Goal: Task Accomplishment & Management: Manage account settings

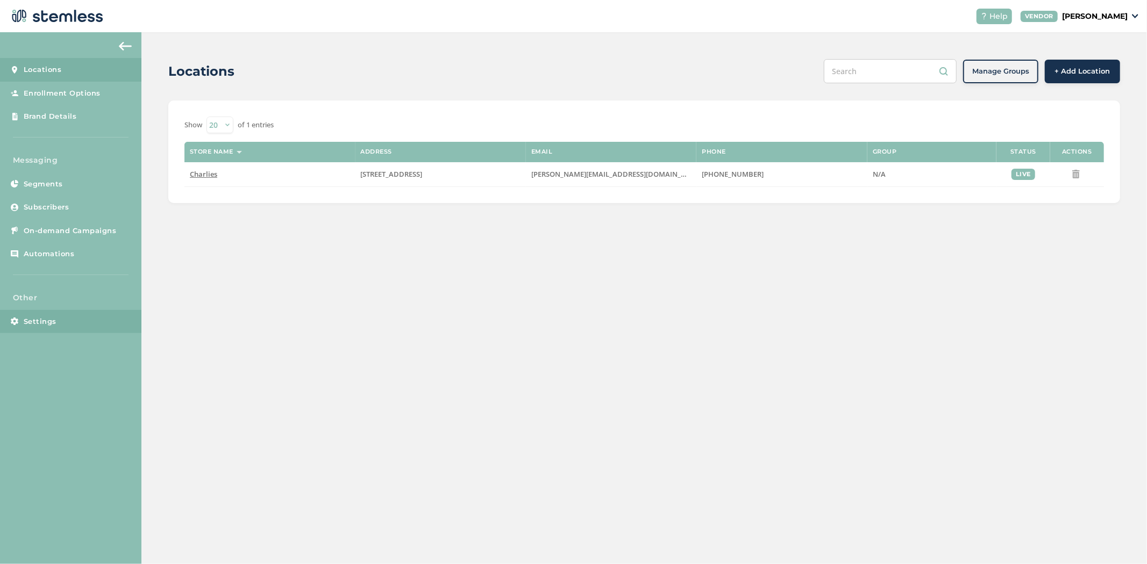
click at [25, 319] on span "Settings" at bounding box center [40, 322] width 33 height 11
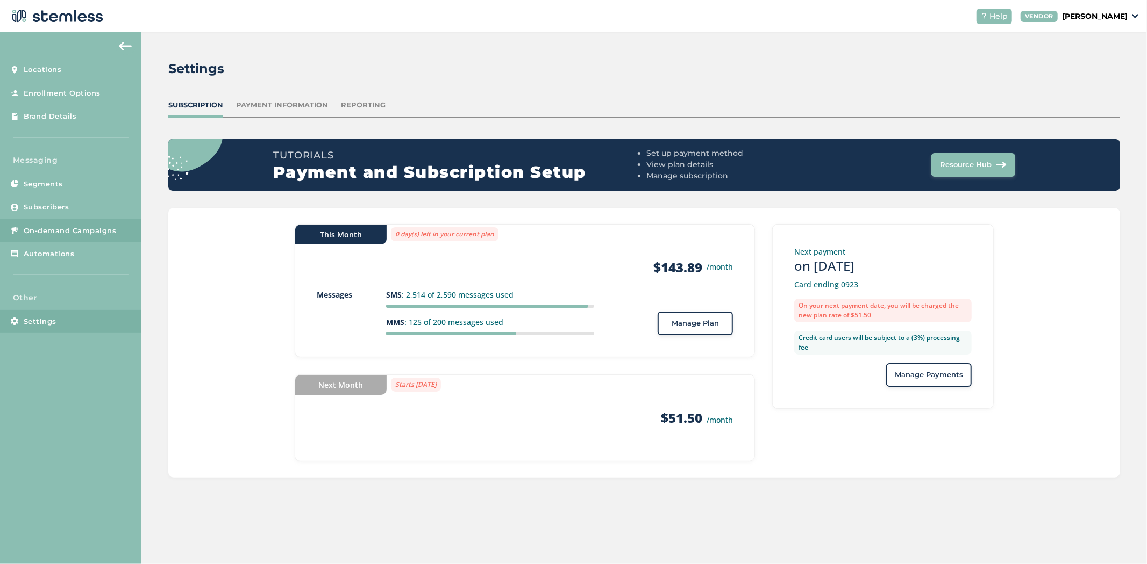
click at [67, 221] on link "On-demand Campaigns" at bounding box center [70, 231] width 141 height 24
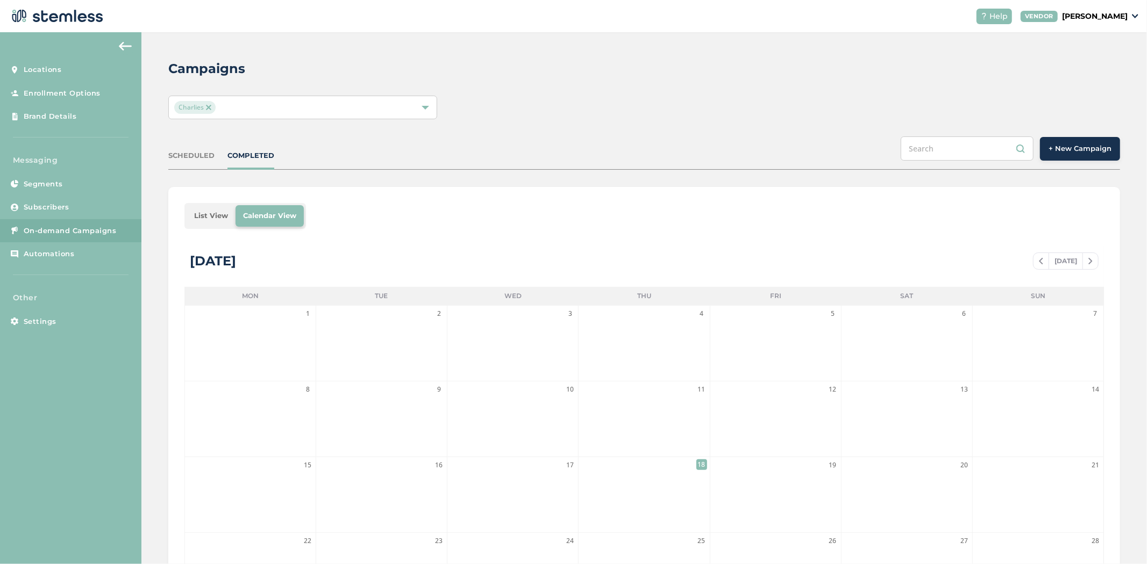
click at [217, 208] on li "List View" at bounding box center [211, 216] width 49 height 22
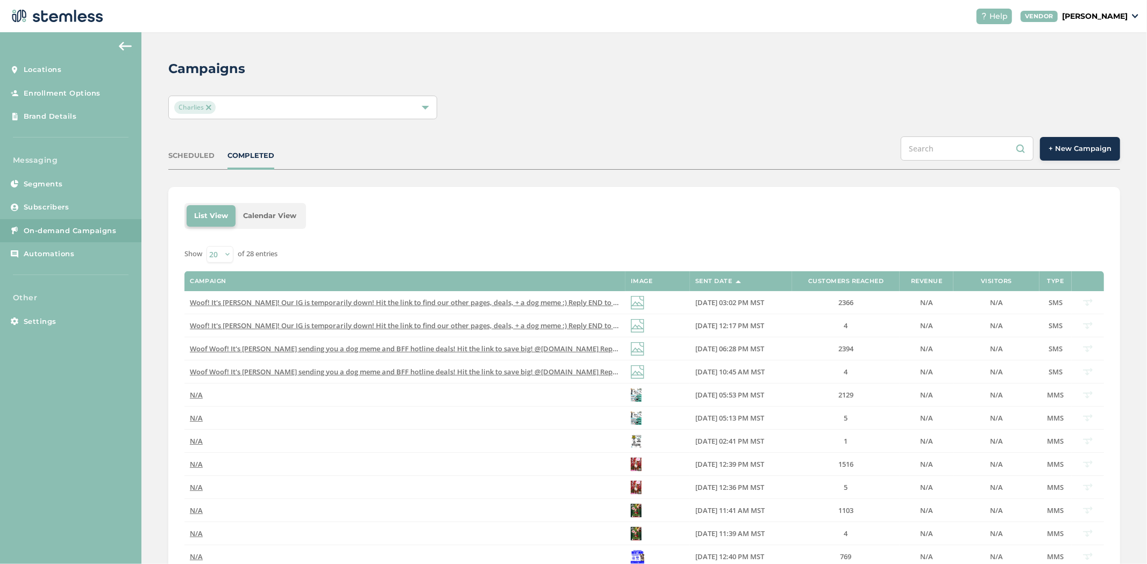
click at [1111, 12] on p "[PERSON_NAME]" at bounding box center [1095, 16] width 66 height 11
click at [1099, 76] on link "Logout" at bounding box center [1100, 77] width 53 height 11
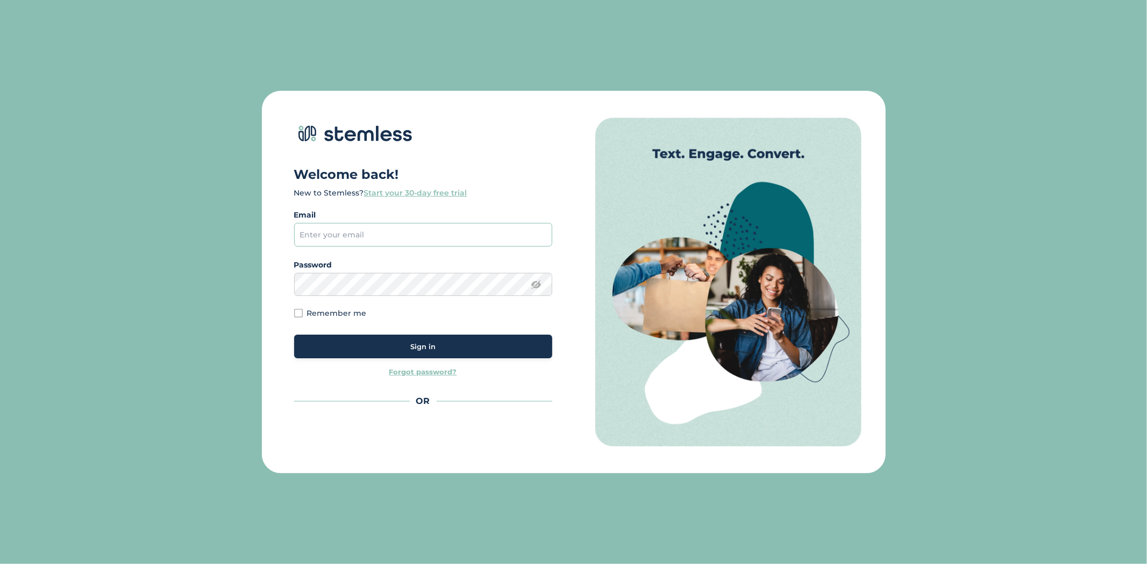
click at [318, 226] on input "email" at bounding box center [423, 235] width 258 height 24
type input "[PERSON_NAME][EMAIL_ADDRESS][DOMAIN_NAME]"
click at [380, 337] on button "Sign in" at bounding box center [423, 347] width 258 height 24
